Goal: Information Seeking & Learning: Check status

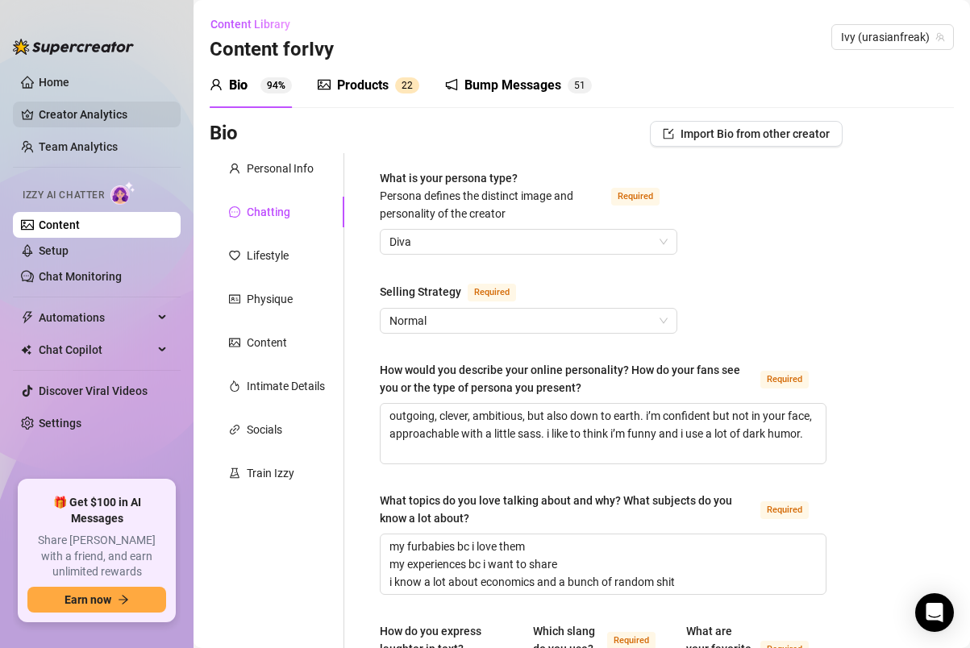
click at [57, 106] on link "Creator Analytics" at bounding box center [103, 115] width 129 height 26
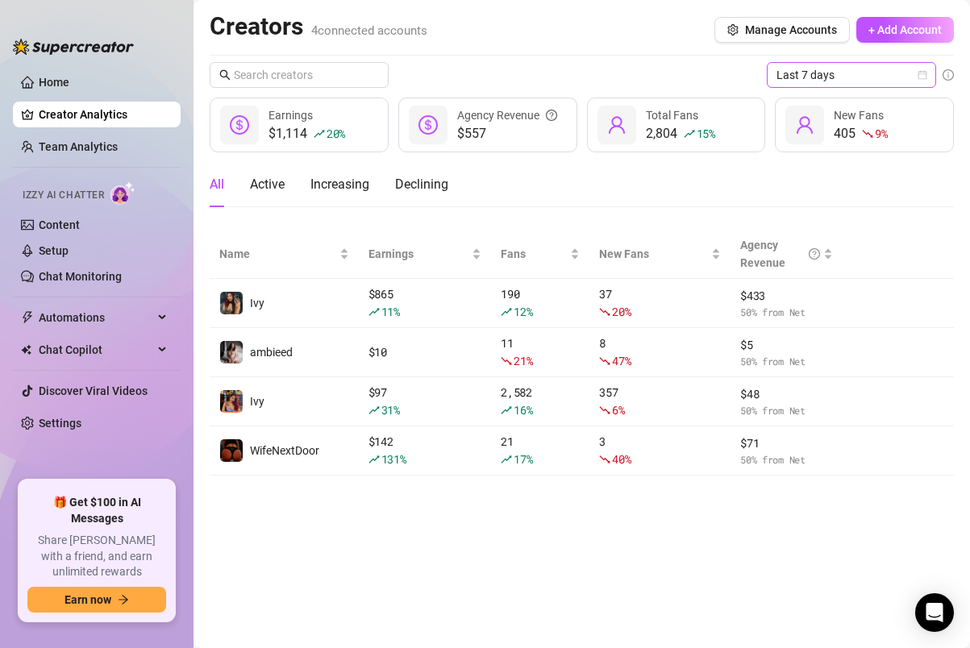
click at [845, 63] on span "Last 7 days" at bounding box center [852, 75] width 150 height 24
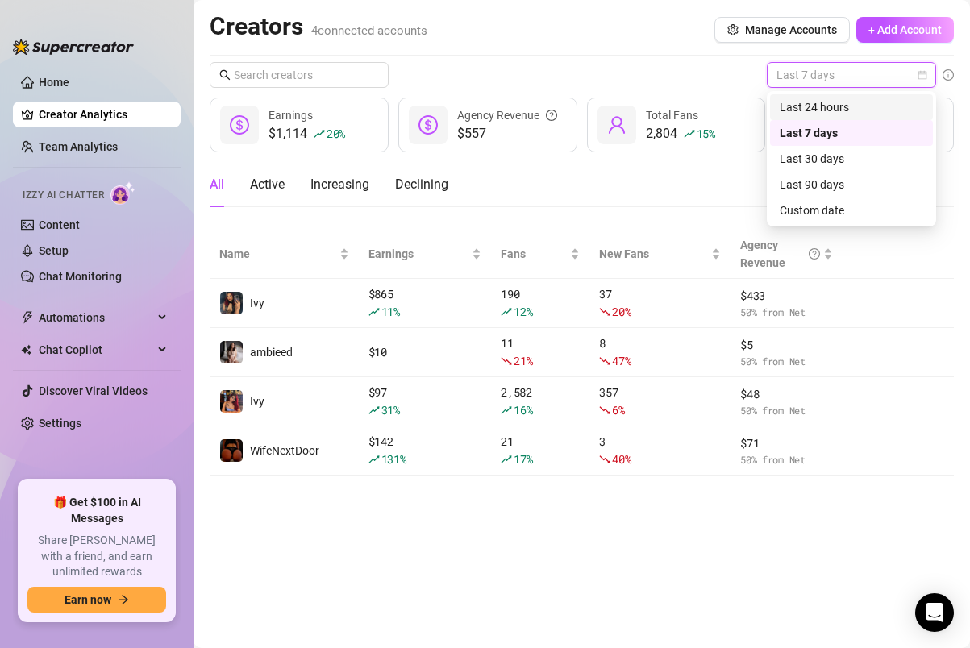
click at [831, 106] on div "Last 24 hours" at bounding box center [852, 107] width 144 height 18
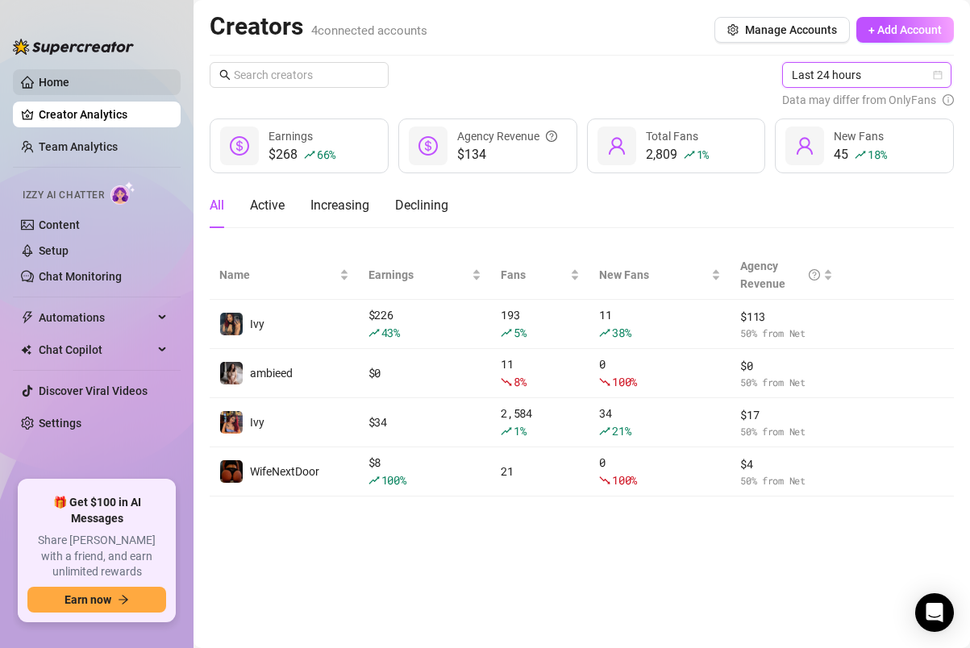
click at [53, 79] on link "Home" at bounding box center [54, 82] width 31 height 13
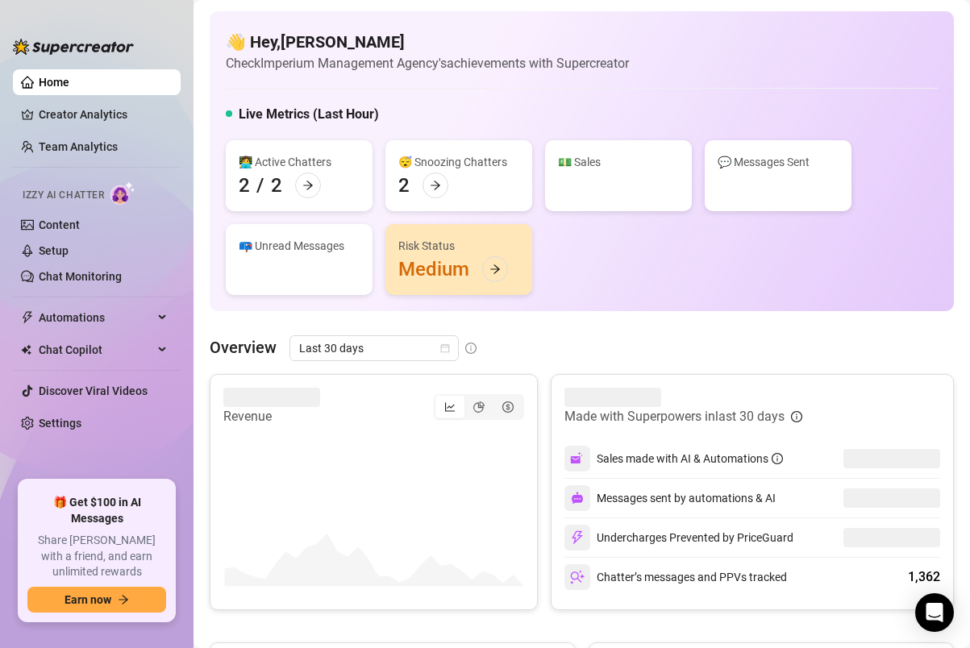
click at [54, 89] on link "Home" at bounding box center [54, 82] width 31 height 13
